Goal: Information Seeking & Learning: Learn about a topic

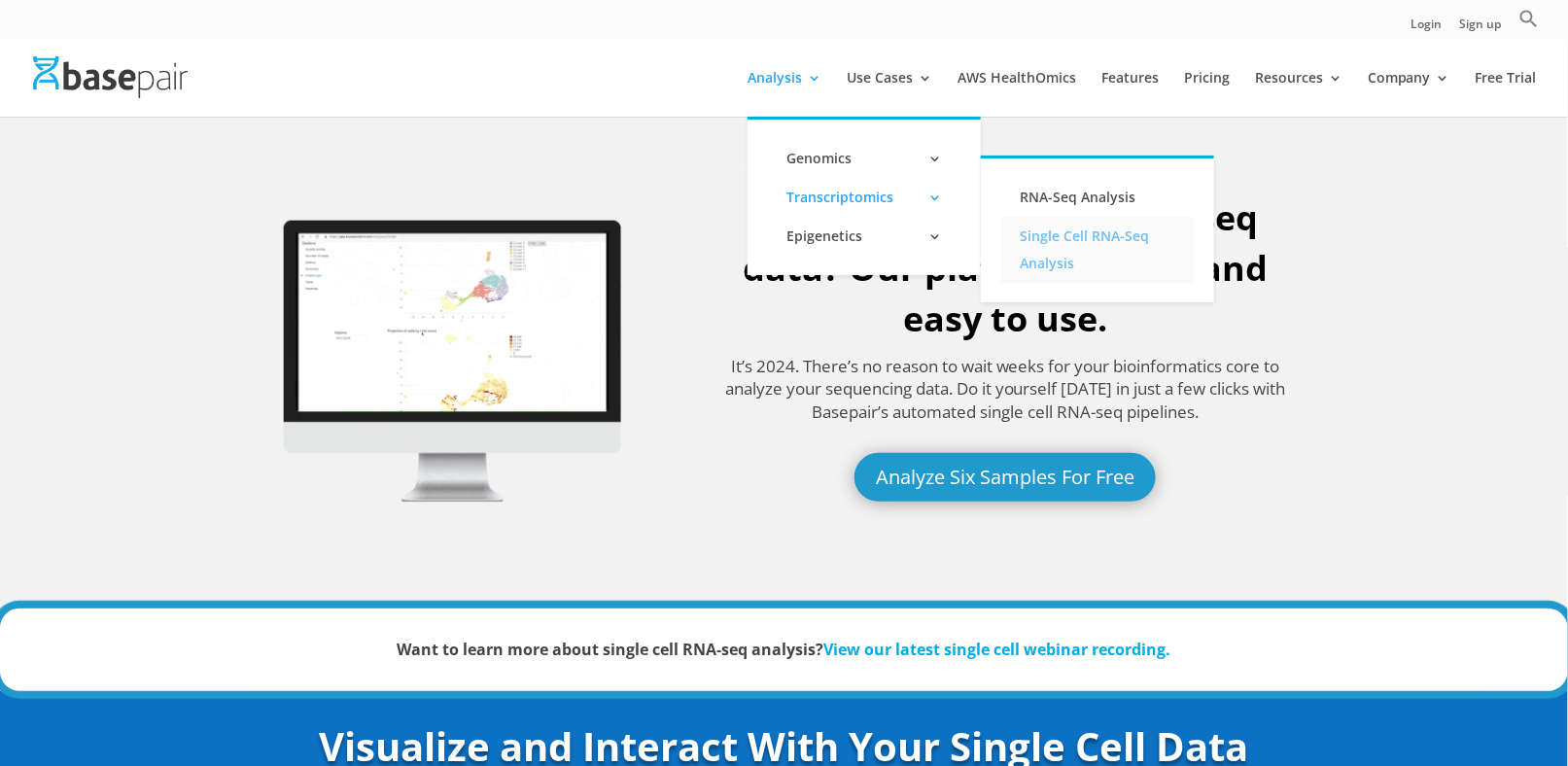
click at [1065, 246] on link "Single Cell RNA-Seq Analysis" at bounding box center [1098, 249] width 195 height 66
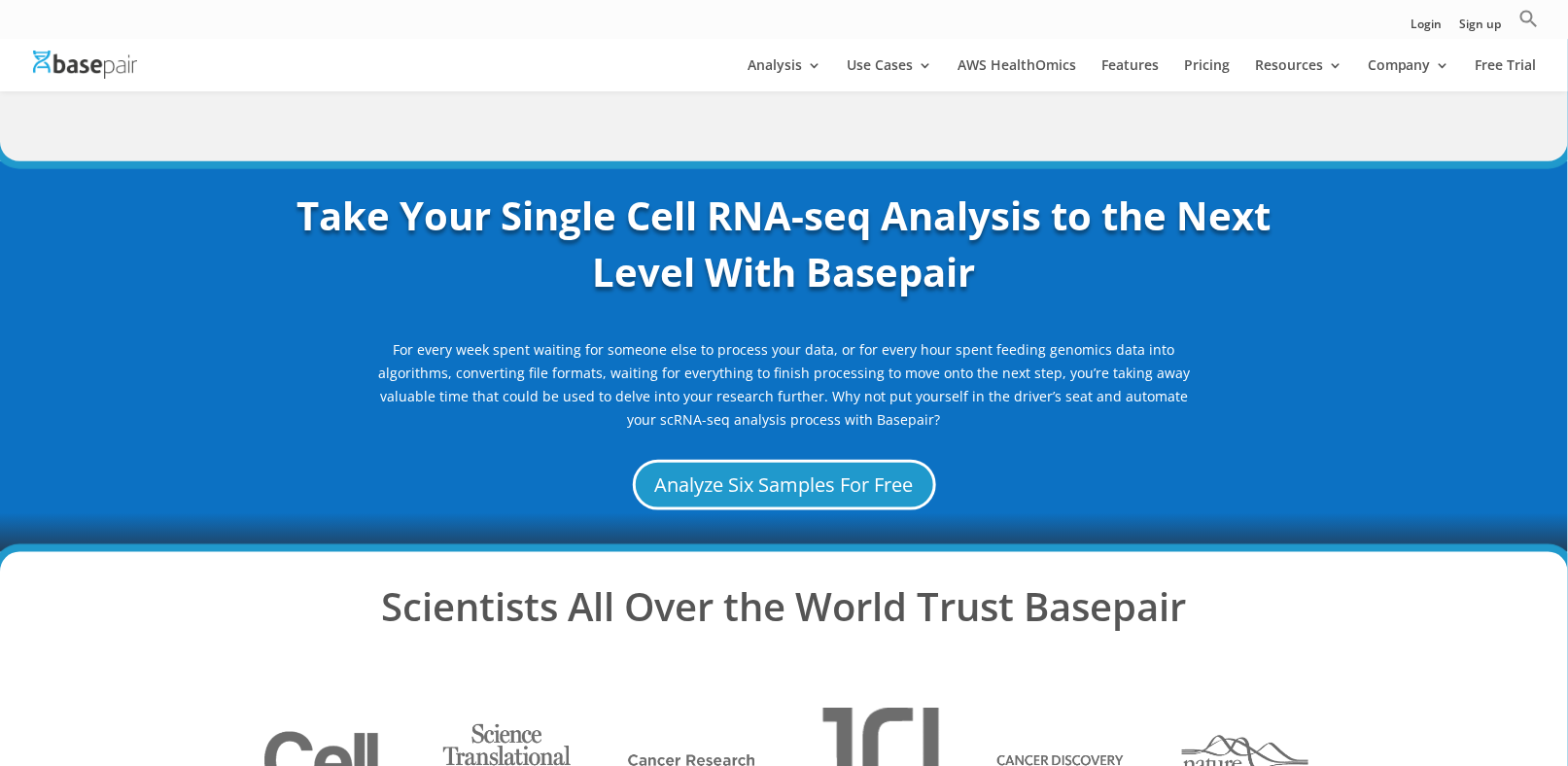
scroll to position [3322, 0]
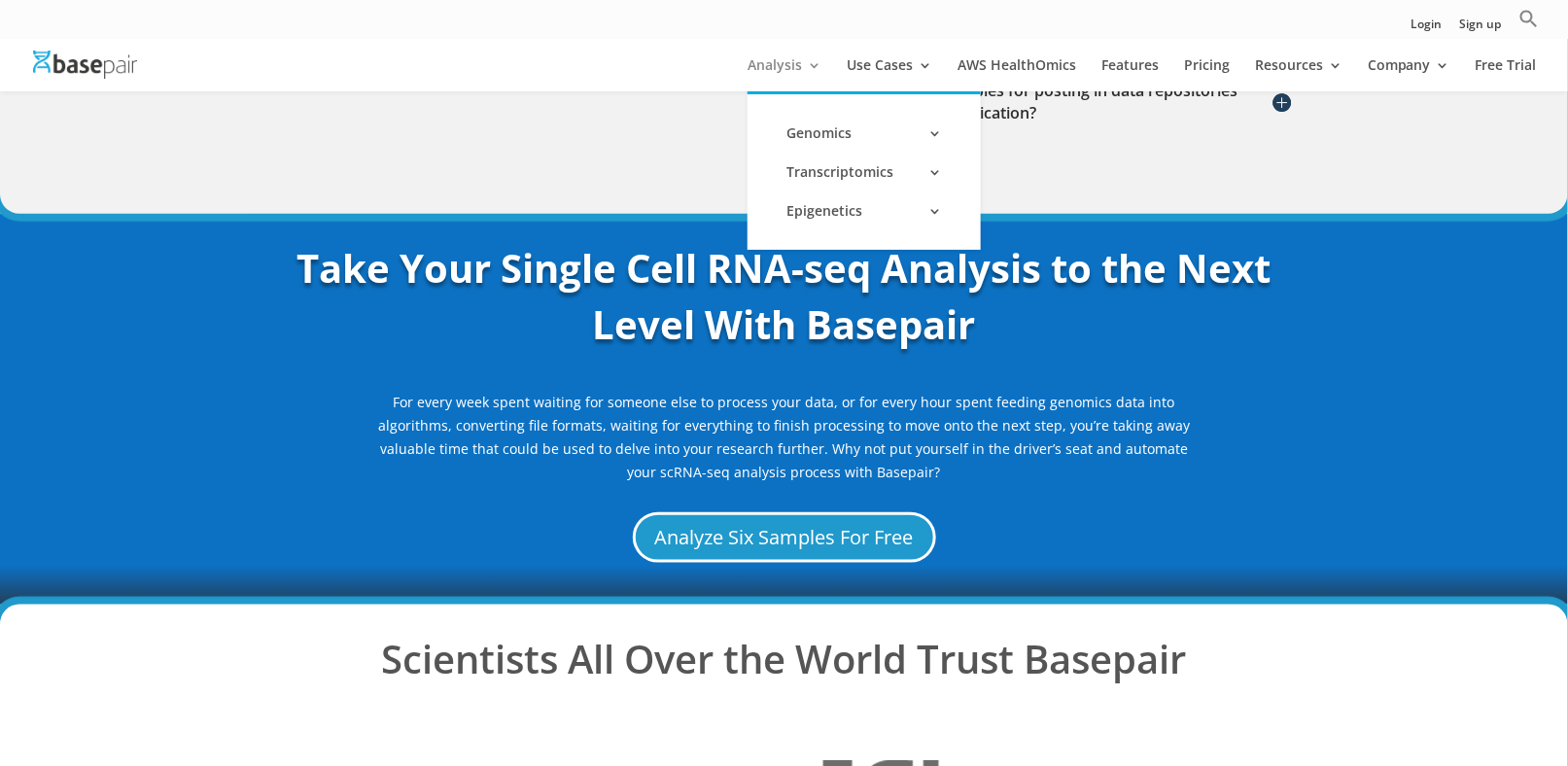
click at [805, 72] on link "Analysis" at bounding box center [784, 75] width 74 height 33
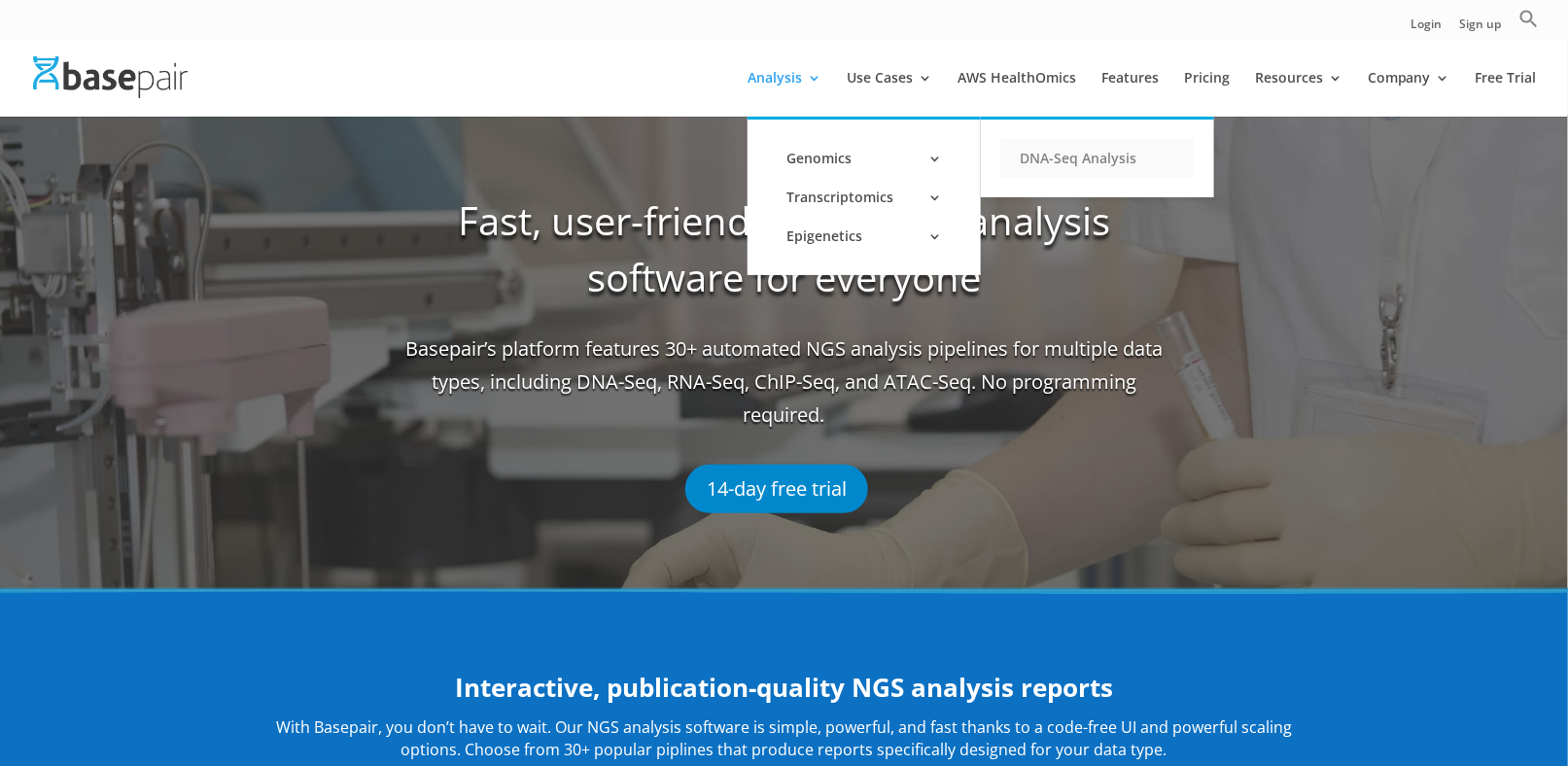
click at [1078, 157] on link "DNA-Seq Analysis" at bounding box center [1098, 158] width 195 height 39
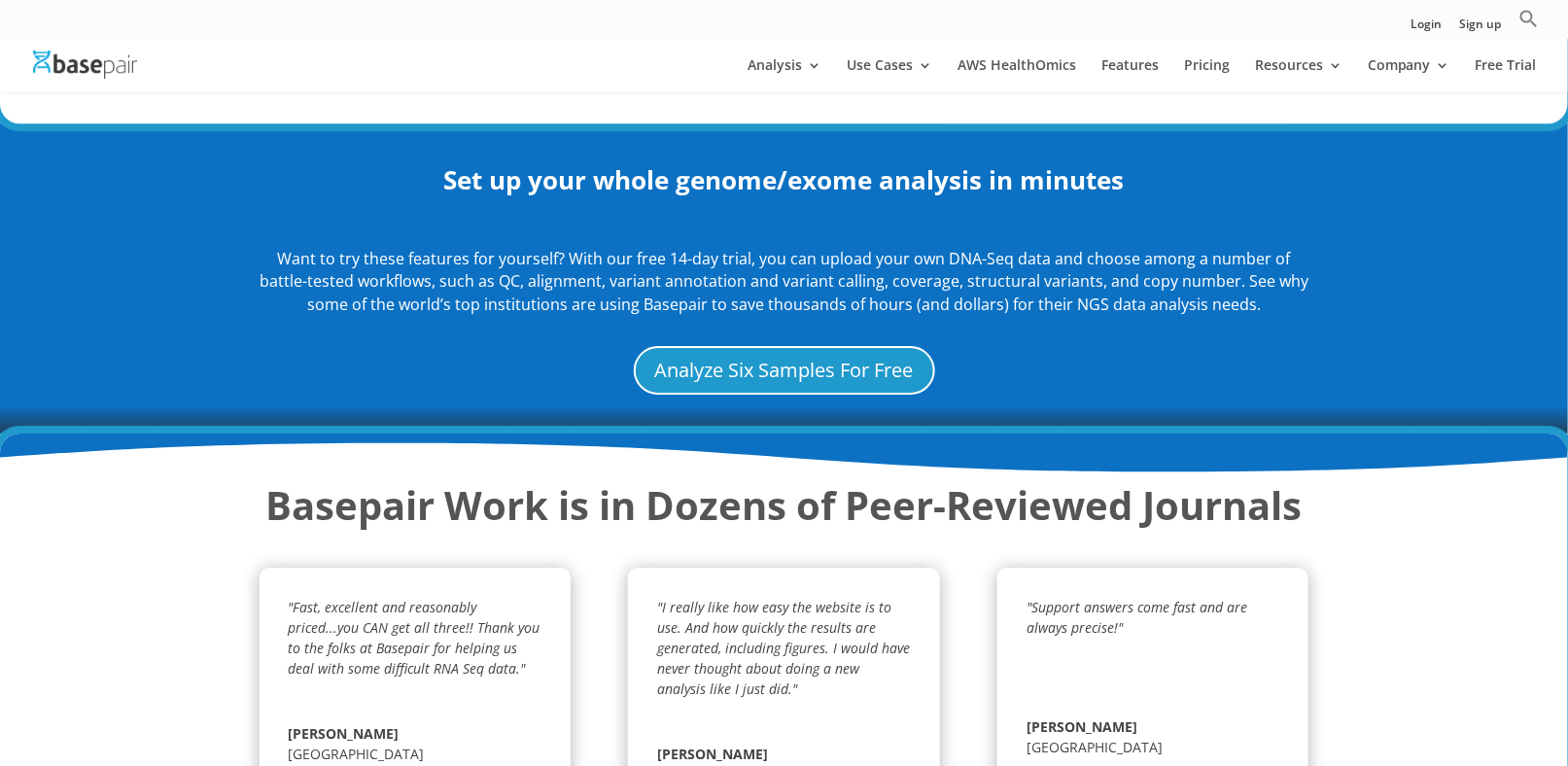
scroll to position [2234, 0]
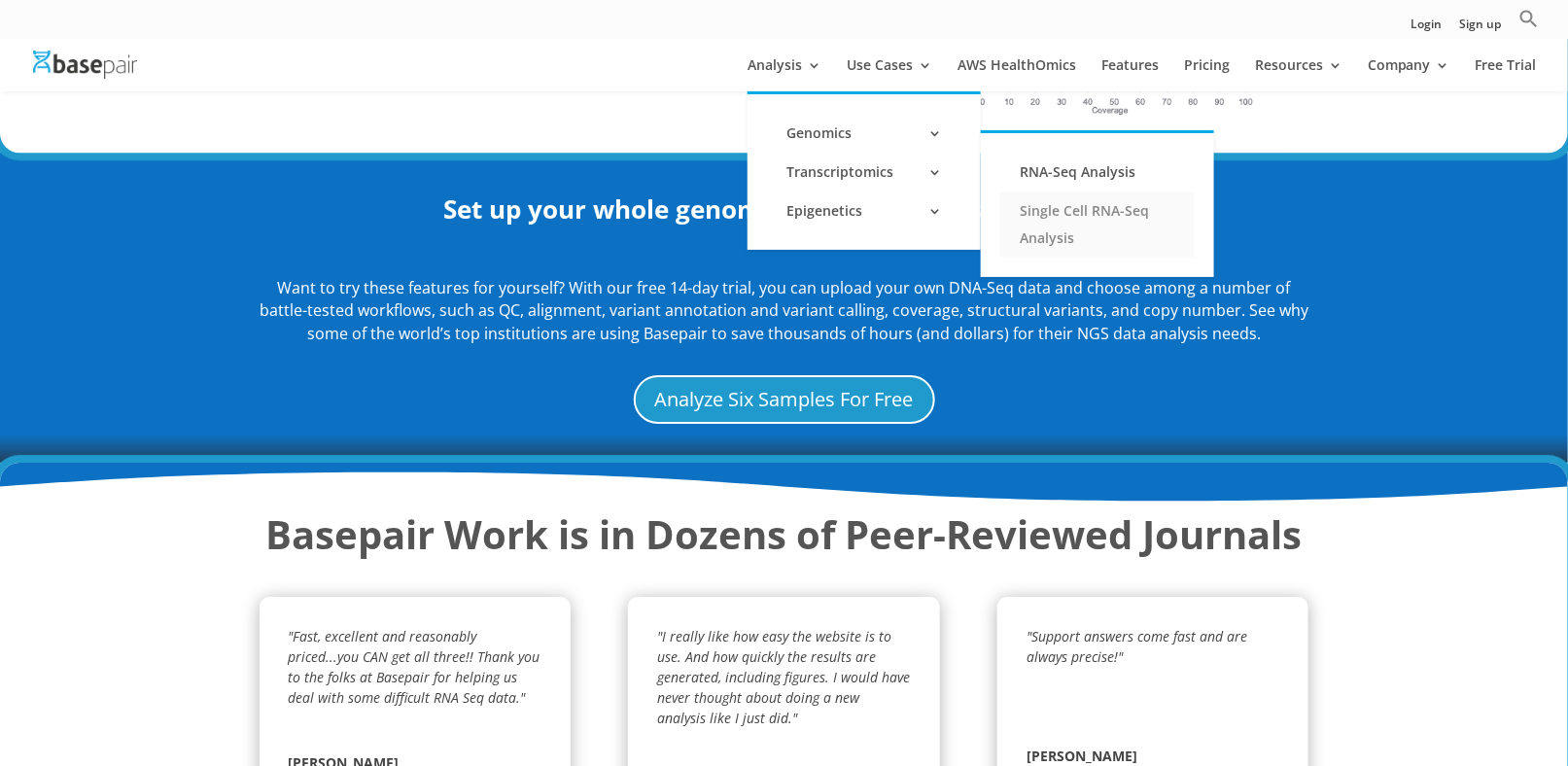
click at [1017, 203] on link "Single Cell RNA-Seq Analysis" at bounding box center [1098, 224] width 195 height 66
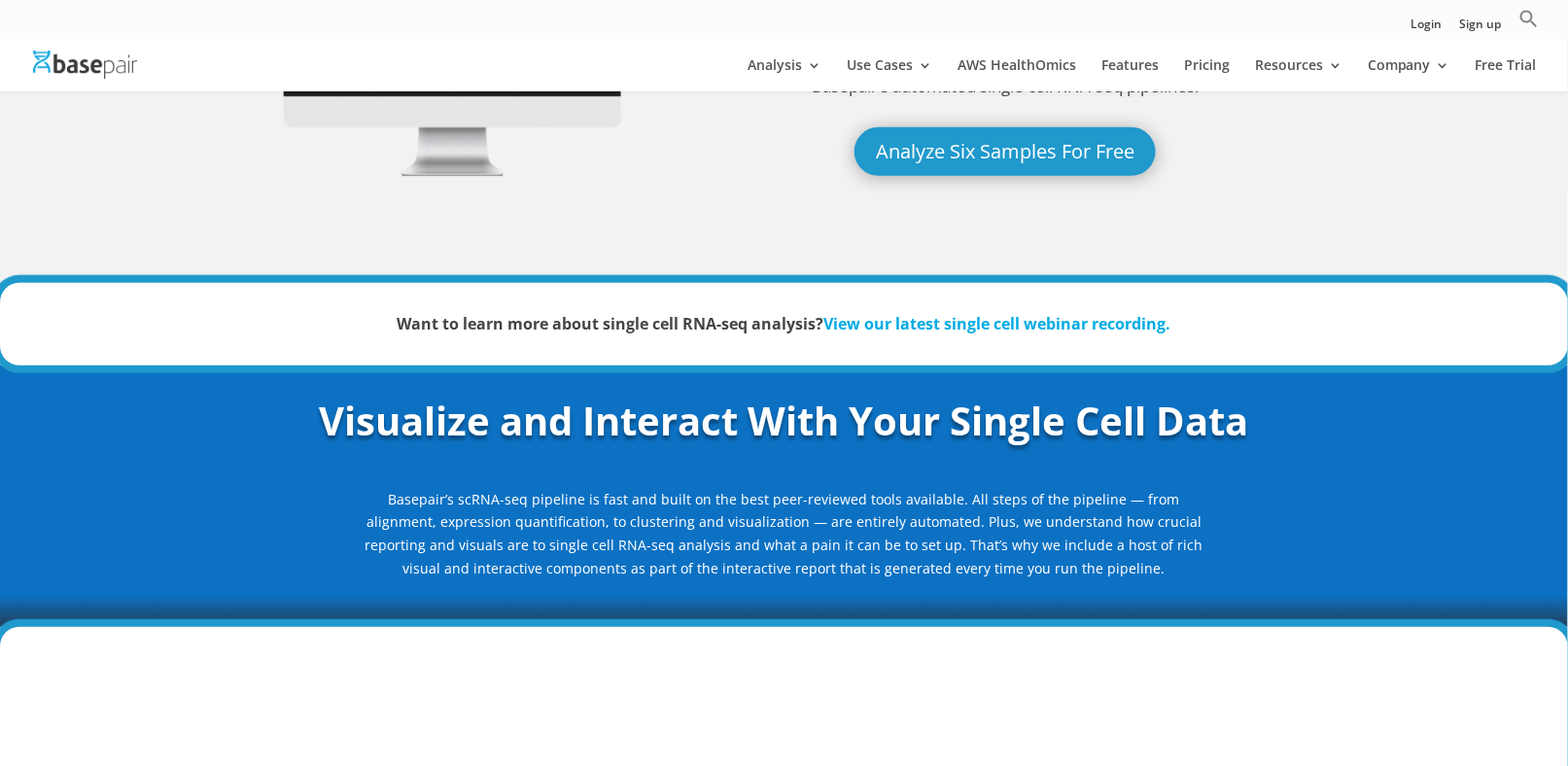
scroll to position [291, 0]
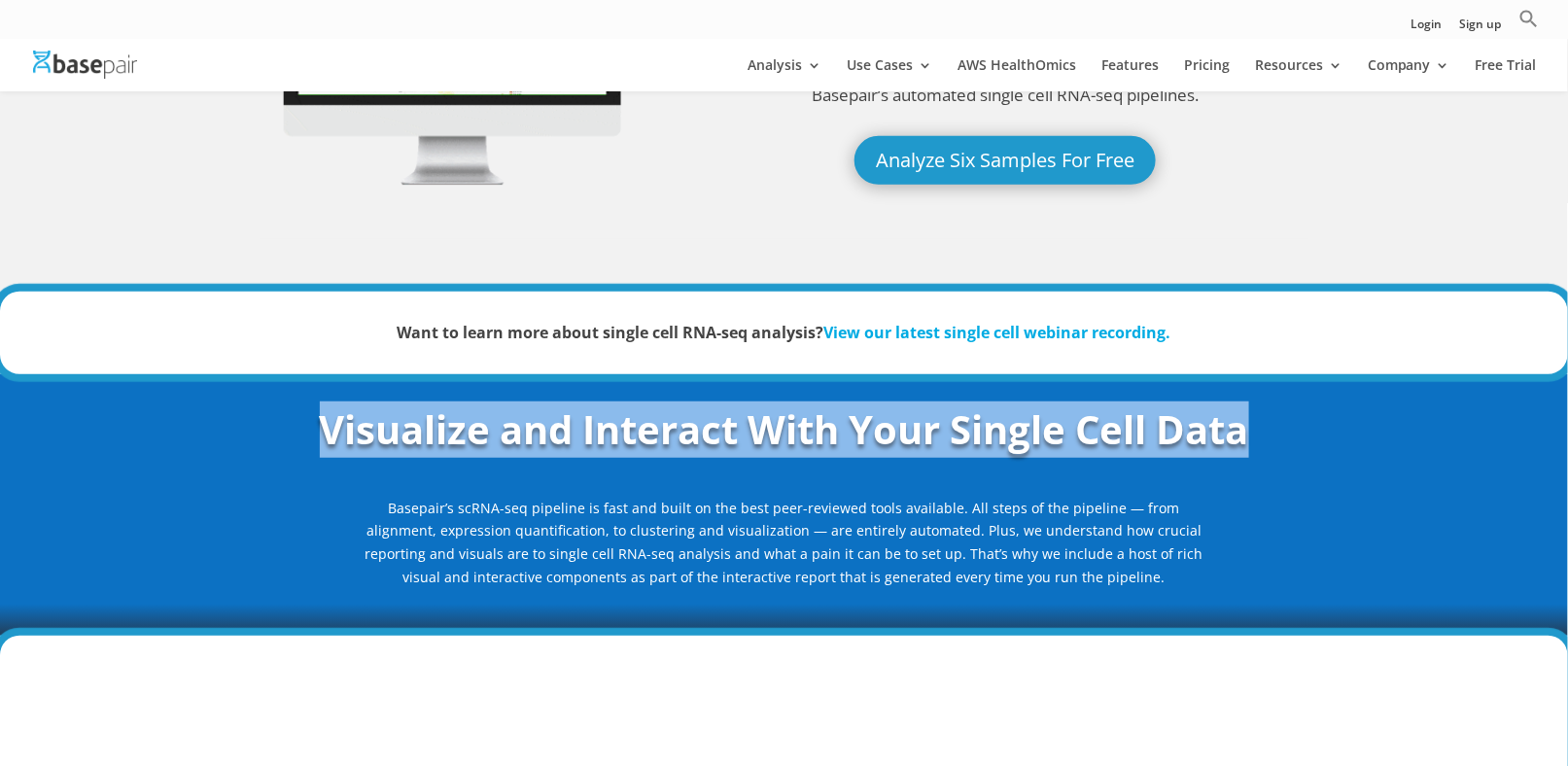
drag, startPoint x: 1275, startPoint y: 430, endPoint x: 250, endPoint y: 439, distance: 1025.0
click at [250, 439] on div "Visualize and Interact With Your Single Cell Data Basepair’s scRNA-seq pipeline…" at bounding box center [784, 504] width 1568 height 262
copy strong "Visualize and Interact With Your Single Cell Data"
click at [248, 452] on div "Visualize and Interact With Your Single Cell Data Basepair’s scRNA-seq pipeline…" at bounding box center [784, 504] width 1568 height 262
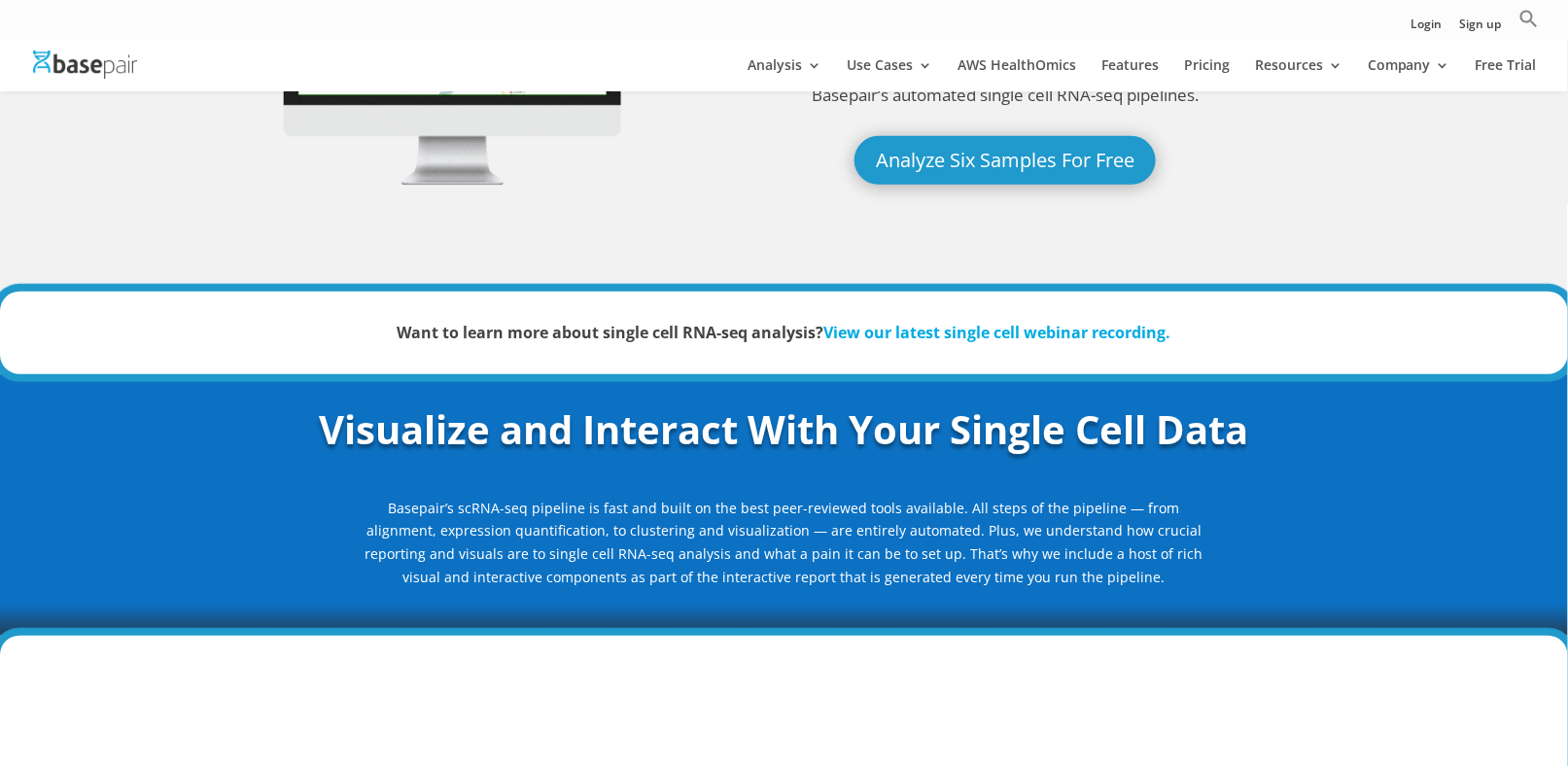
drag, startPoint x: 351, startPoint y: 493, endPoint x: 1131, endPoint y: 588, distance: 785.8
click at [1131, 588] on div "Visualize and Interact With Your Single Cell Data Basepair’s scRNA-seq pipeline…" at bounding box center [784, 495] width 1050 height 188
copy p "Basepair’s scRNA-seq pipeline is fast and built on the best peer-reviewed tools…"
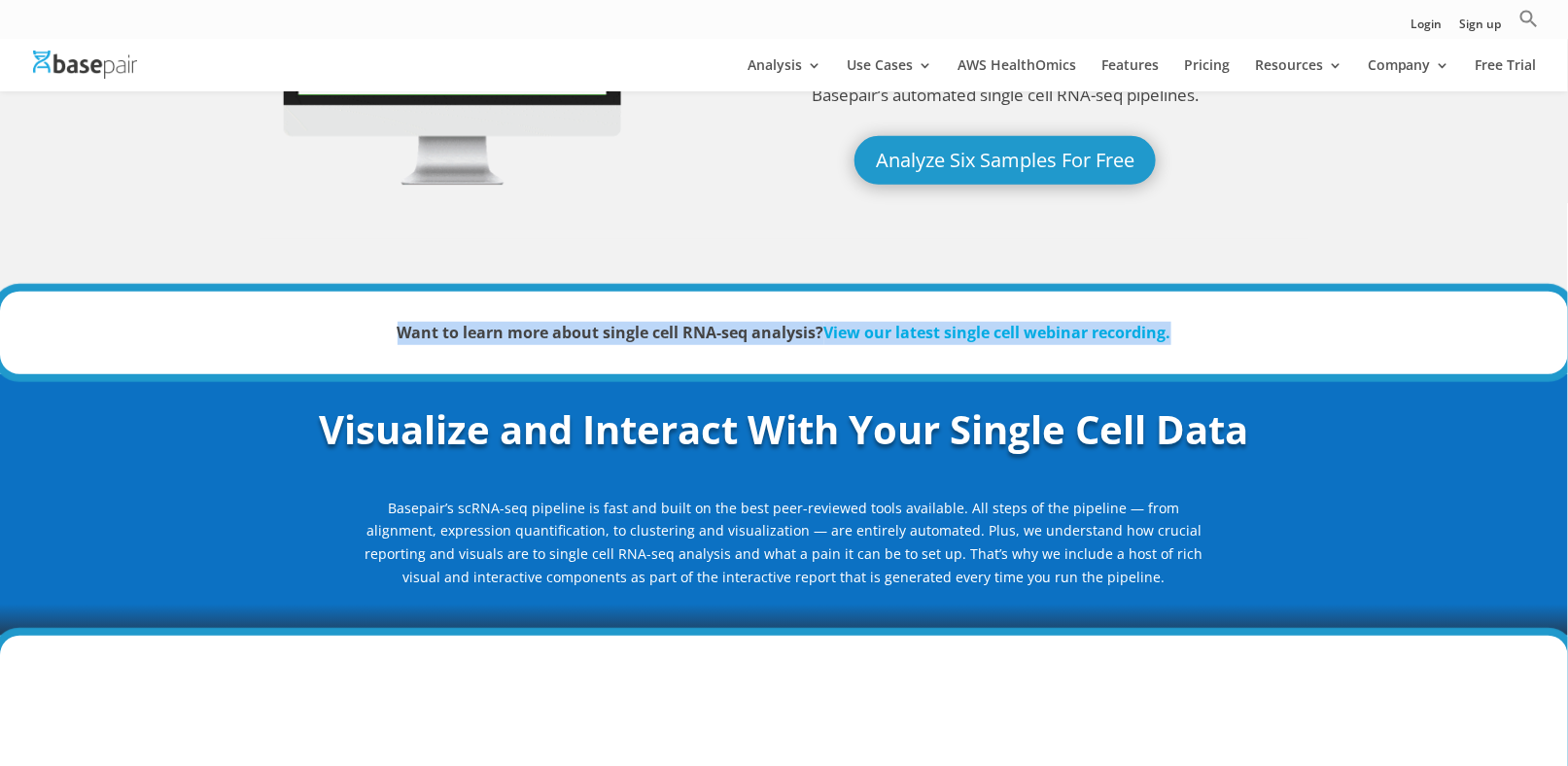
drag, startPoint x: 502, startPoint y: 349, endPoint x: 1263, endPoint y: 351, distance: 761.0
click at [1263, 351] on div "Want to learn more about single cell RNA-seq analysis? View our latest single c…" at bounding box center [784, 333] width 1050 height 77
copy strong "Want to learn more about single cell RNA-seq analysis? View our latest single c…"
